Goal: Complete application form

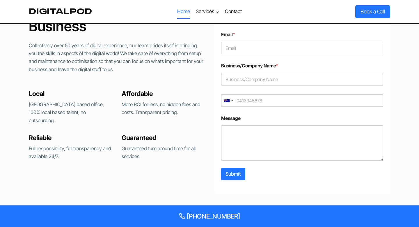
scroll to position [1191, 0]
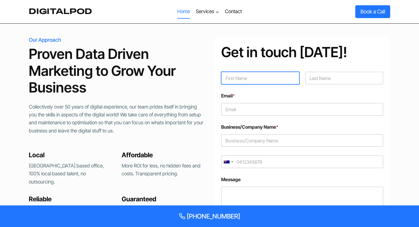
click at [243, 77] on input "First" at bounding box center [260, 78] width 78 height 13
type input "Vuk"
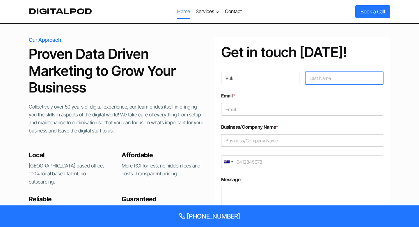
click at [320, 75] on input "Last" at bounding box center [344, 78] width 78 height 13
type input "Podinic"
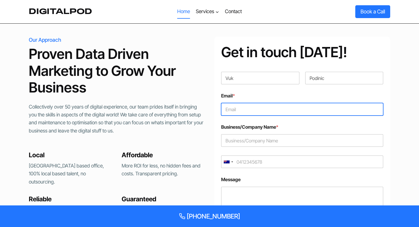
click at [281, 112] on input "Email *" at bounding box center [302, 109] width 162 height 13
type input "vuk@digitalpod.com.au"
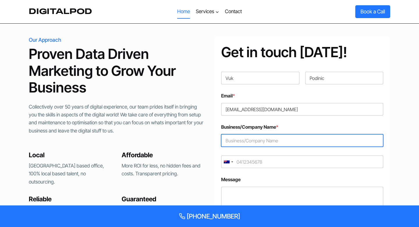
click at [260, 140] on input "Business/Company Name *" at bounding box center [302, 140] width 162 height 13
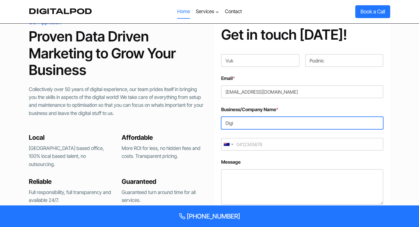
type input "Digi"
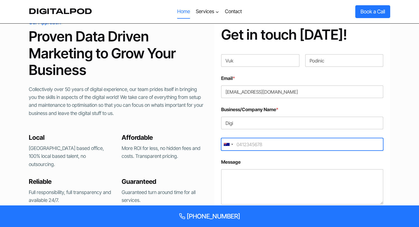
click at [260, 144] on input "Mobile *" at bounding box center [302, 144] width 162 height 13
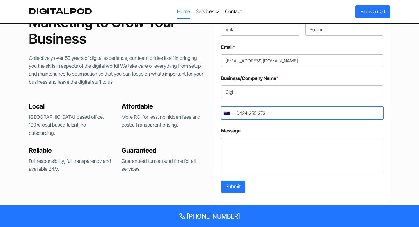
scroll to position [1254, 0]
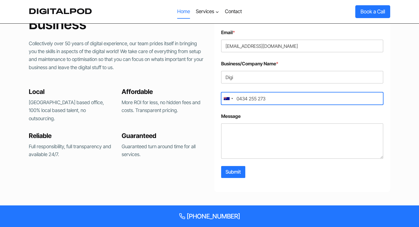
type input "0434 255 273"
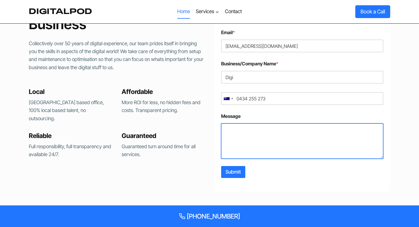
click at [250, 143] on textarea "Message" at bounding box center [302, 140] width 162 height 35
type textarea "Form v1 Submission"
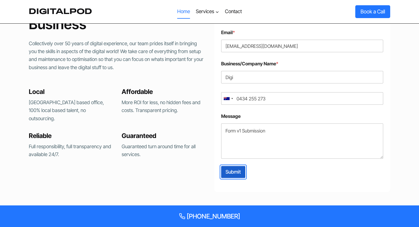
click at [236, 175] on button "Submit" at bounding box center [233, 172] width 24 height 12
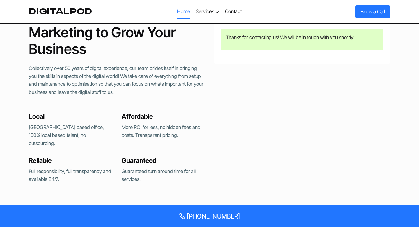
scroll to position [1229, 0]
click at [232, 17] on link "Contact" at bounding box center [233, 12] width 23 height 14
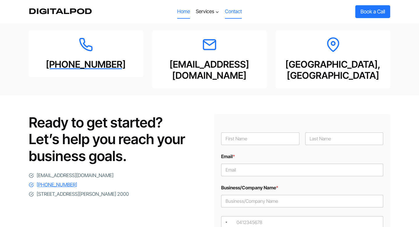
click at [185, 17] on link "Home" at bounding box center [183, 12] width 19 height 14
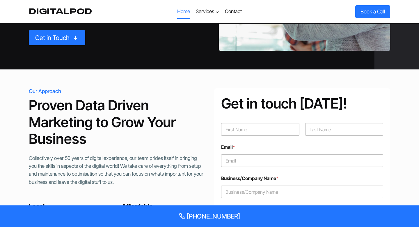
scroll to position [1221, 0]
